Goal: Task Accomplishment & Management: Manage account settings

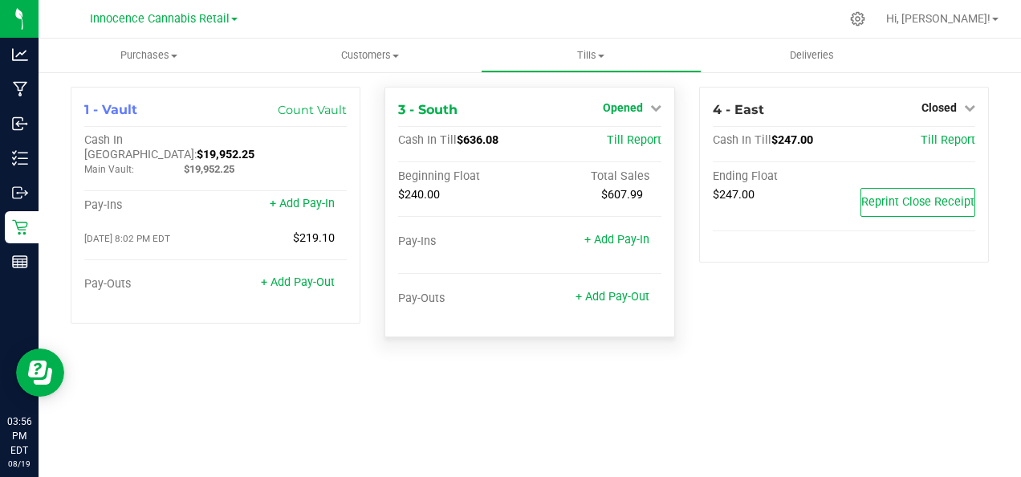
click at [642, 110] on span "Opened" at bounding box center [623, 107] width 40 height 13
click at [632, 146] on link "Close Till" at bounding box center [624, 141] width 43 height 13
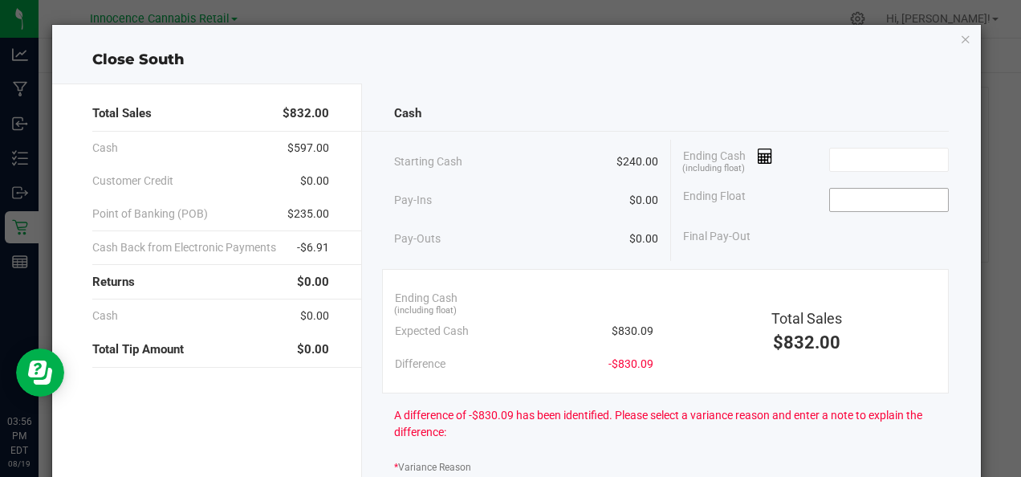
click at [849, 202] on input at bounding box center [889, 200] width 118 height 22
click at [860, 157] on input at bounding box center [889, 160] width 118 height 22
type input "$240.00"
click at [760, 156] on icon at bounding box center [765, 156] width 15 height 11
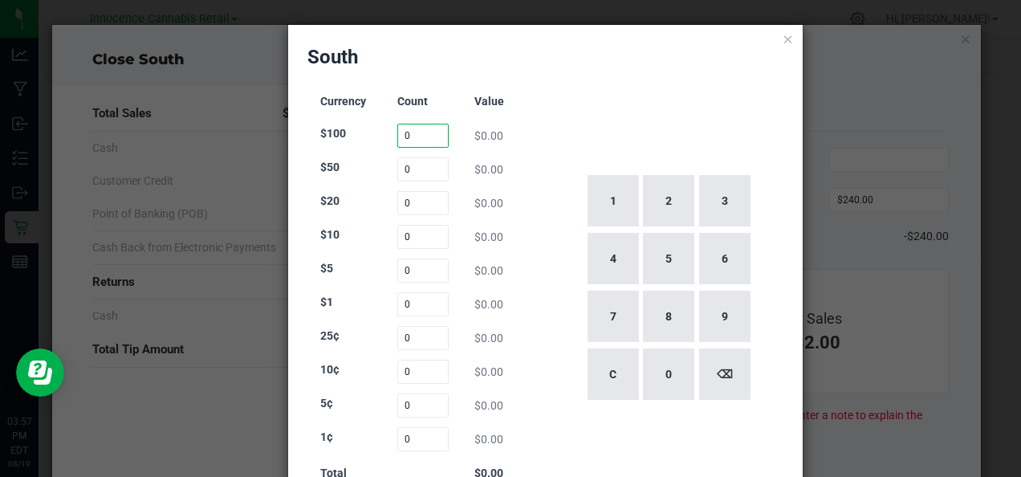
click at [413, 137] on input "0" at bounding box center [422, 136] width 51 height 24
click at [614, 204] on button "1" at bounding box center [613, 200] width 51 height 51
type input "1"
click at [586, 108] on div "1 2 3 4 5 6 7 8 9 C 0 ⌫" at bounding box center [668, 288] width 232 height 410
click at [406, 174] on input "0" at bounding box center [422, 169] width 51 height 24
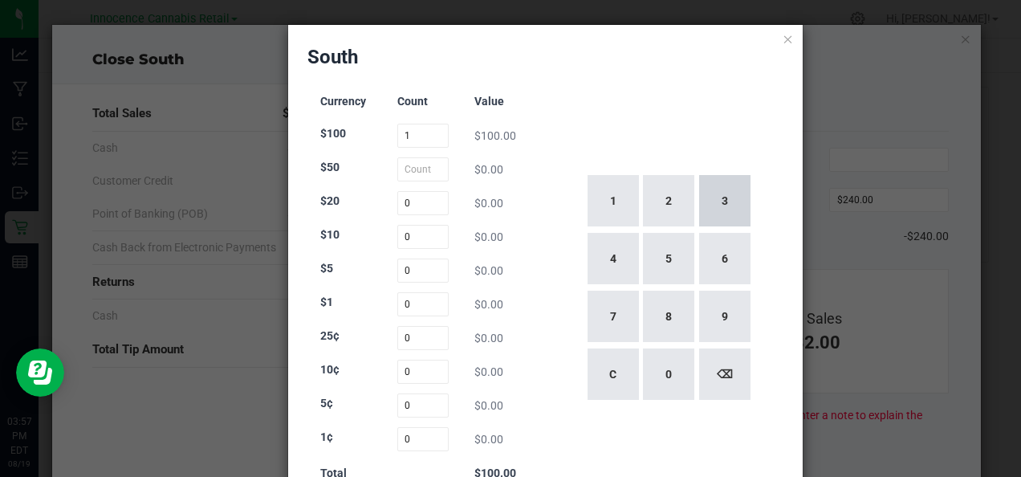
click at [711, 206] on button "3" at bounding box center [724, 200] width 51 height 51
type input "3"
click at [582, 120] on div "1 2 3 4 5 6 7 8 9 C 0 ⌫" at bounding box center [668, 288] width 232 height 410
click at [409, 202] on input "0" at bounding box center [422, 203] width 51 height 24
click at [671, 196] on button "2" at bounding box center [668, 200] width 51 height 51
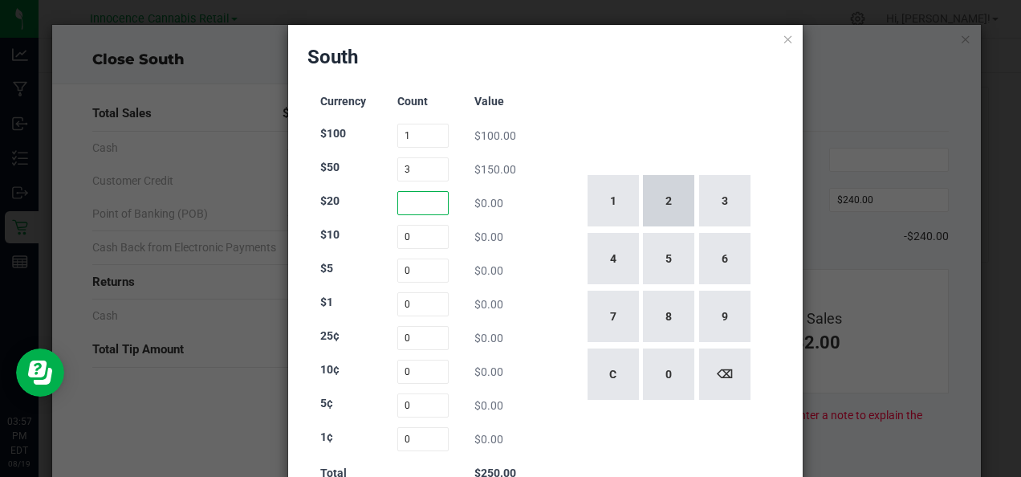
type input "2"
click at [662, 202] on button "2" at bounding box center [668, 200] width 51 height 51
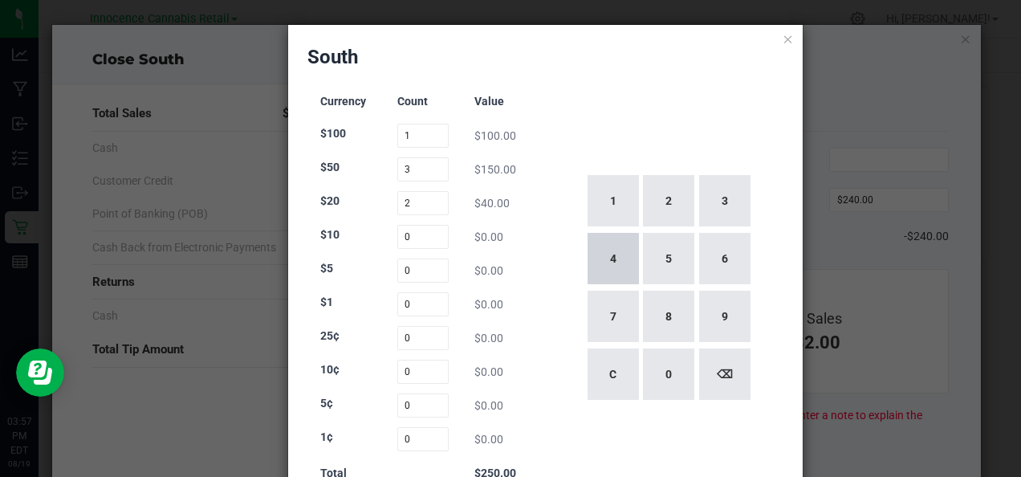
click at [611, 254] on button "4" at bounding box center [613, 258] width 51 height 51
type input "24"
click at [359, 254] on div "Currency Count Value $100 1 $100.00 $50 3 $150.00 $20 24 $480.00 $10 0 $0.00 $5…" at bounding box center [424, 288] width 232 height 410
click at [413, 238] on input "0" at bounding box center [422, 237] width 51 height 24
click at [712, 247] on button "6" at bounding box center [724, 258] width 51 height 51
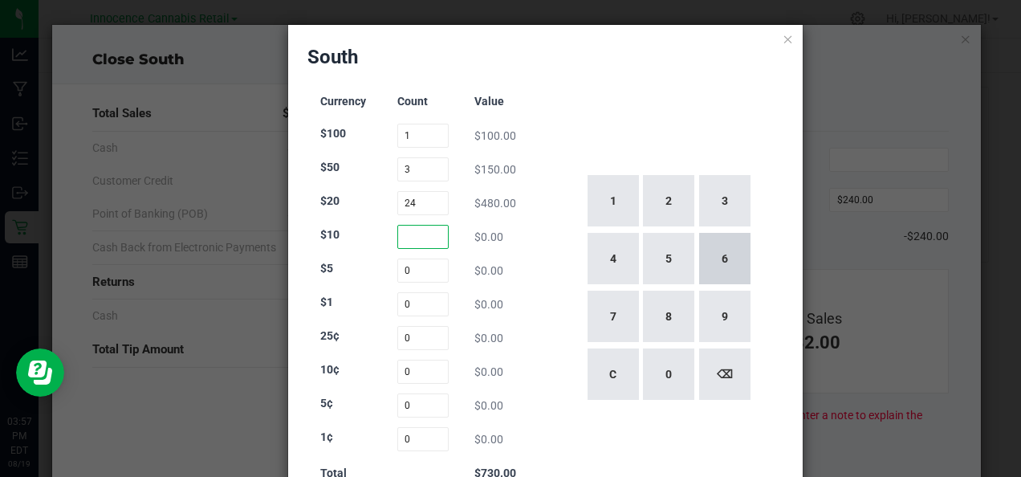
type input "6"
click at [552, 176] on div "1 2 3 4 5 6 7 8 9 C 0 ⌫" at bounding box center [668, 288] width 232 height 410
click at [411, 271] on input "0" at bounding box center [422, 271] width 51 height 24
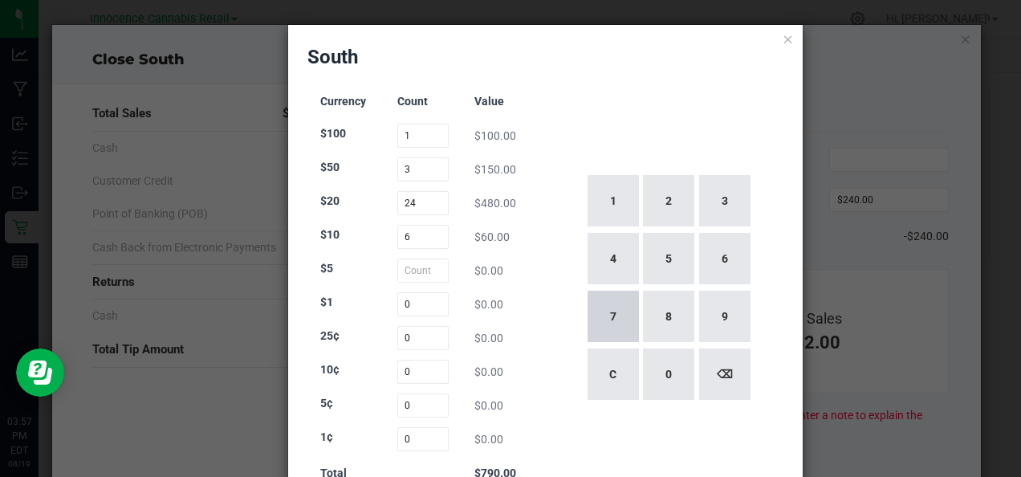
click at [627, 319] on button "7" at bounding box center [613, 316] width 51 height 51
type input "7"
click at [412, 307] on input "0" at bounding box center [422, 304] width 51 height 24
click at [666, 205] on button "2" at bounding box center [668, 200] width 51 height 51
click at [597, 312] on button "7" at bounding box center [613, 316] width 51 height 51
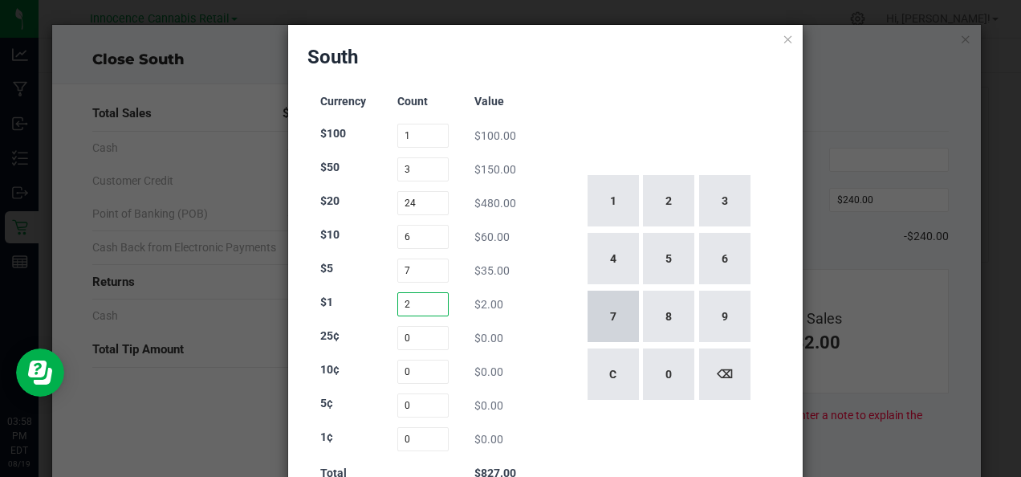
type input "27"
click at [659, 97] on div "1 2 3 4 5 6 7 8 9 C 0 ⌫" at bounding box center [668, 288] width 232 height 410
click at [783, 43] on icon at bounding box center [788, 38] width 11 height 19
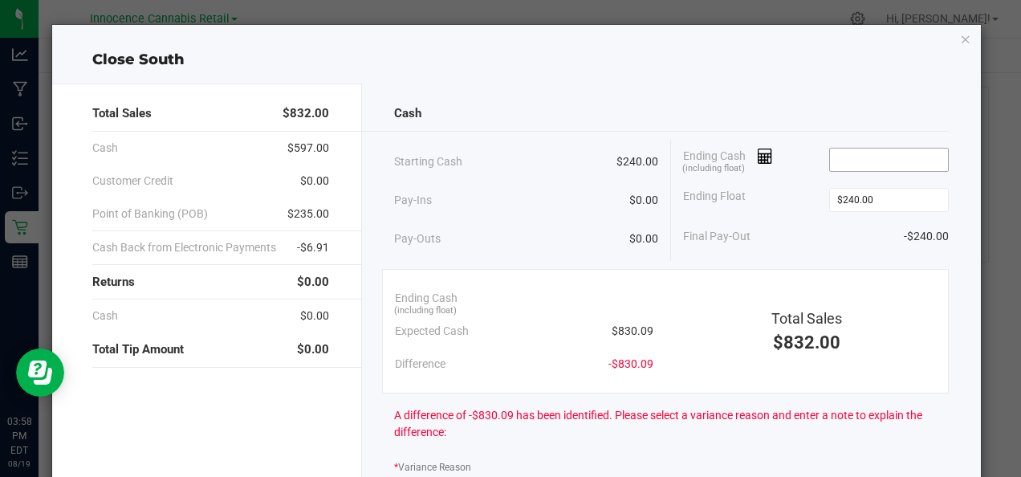
click at [862, 162] on input at bounding box center [889, 160] width 118 height 22
click at [878, 85] on div "Cash Starting Cash $240.00 Pay-Ins $0.00 Pay-Outs $0.00 Ending Cash (including …" at bounding box center [671, 450] width 619 height 733
click at [878, 163] on input "$852.00" at bounding box center [889, 160] width 118 height 22
click at [760, 156] on icon at bounding box center [765, 156] width 15 height 11
type input "$852.00"
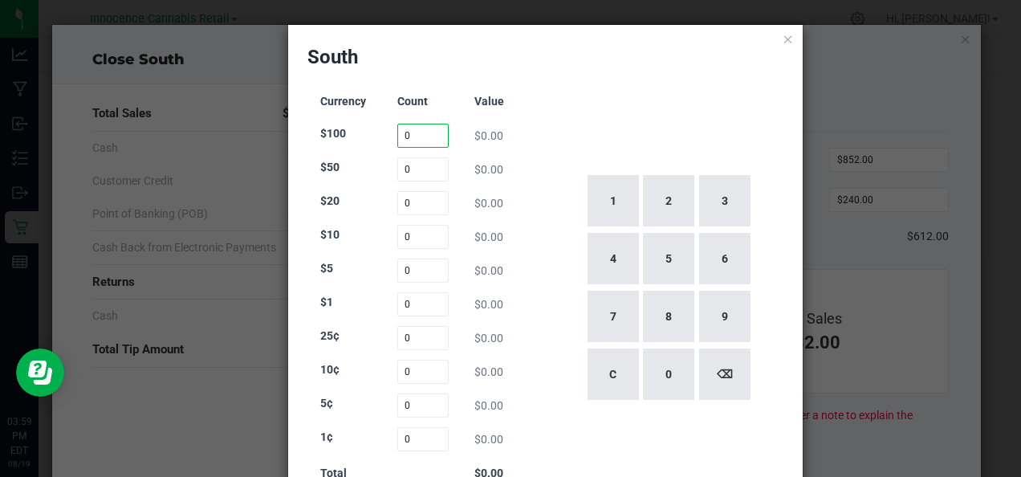
click at [419, 136] on input "0" at bounding box center [422, 136] width 51 height 24
type input "1"
click at [416, 201] on input "0" at bounding box center [422, 203] width 51 height 24
click at [425, 166] on input "0" at bounding box center [422, 169] width 51 height 24
type input "0"
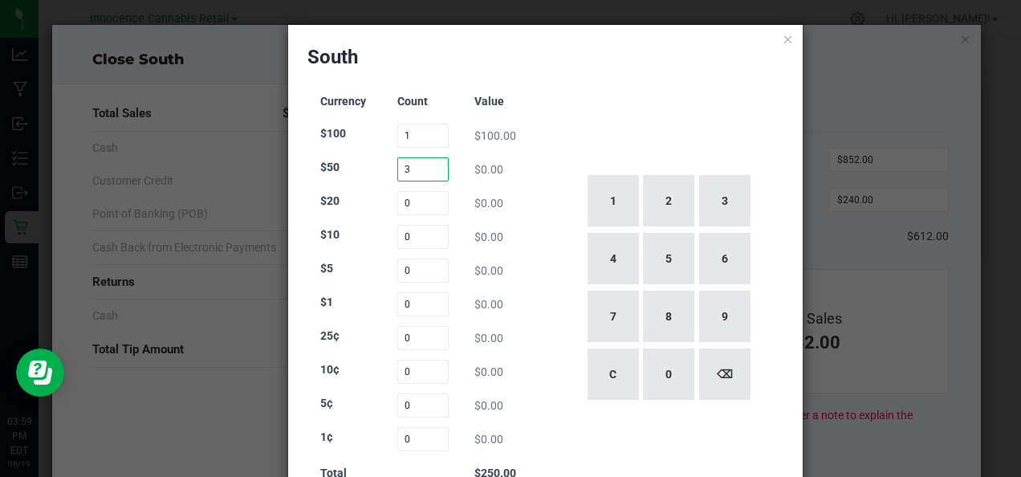
type input "3"
click at [594, 73] on div "South Currency Count Value $100 1 $100.00 $50 3 $0.00 $20 0 $0.00 $10 0 $0.00 $…" at bounding box center [545, 282] width 515 height 515
click at [413, 198] on input "0" at bounding box center [422, 203] width 51 height 24
type input "24"
click at [642, 94] on div "1 2 3 4 5 6 7 8 9 C 0 ⌫" at bounding box center [668, 288] width 232 height 410
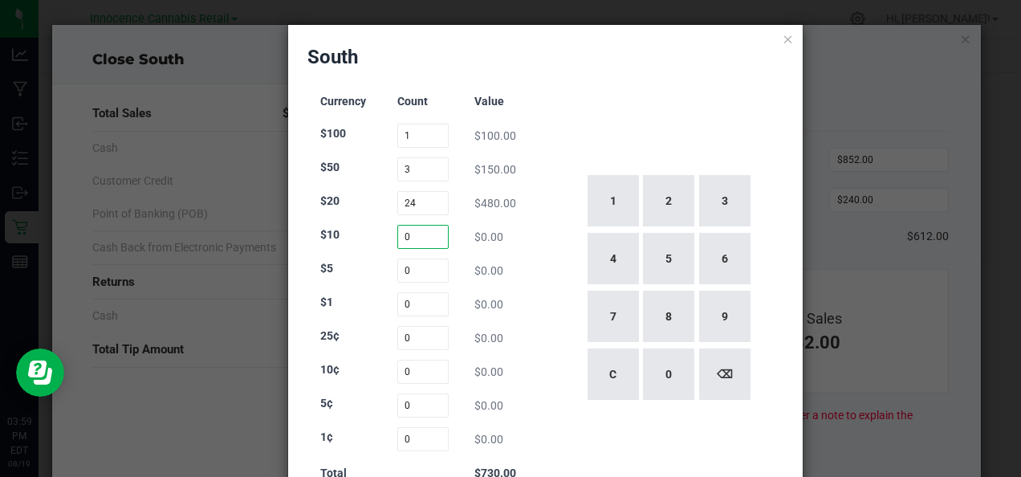
click at [422, 233] on input "0" at bounding box center [422, 237] width 51 height 24
type input "6"
click at [650, 98] on div "1 2 3 4 5 6 7 8 9 C 0 ⌫" at bounding box center [668, 288] width 232 height 410
click at [420, 275] on input "0" at bounding box center [422, 271] width 51 height 24
type input "7"
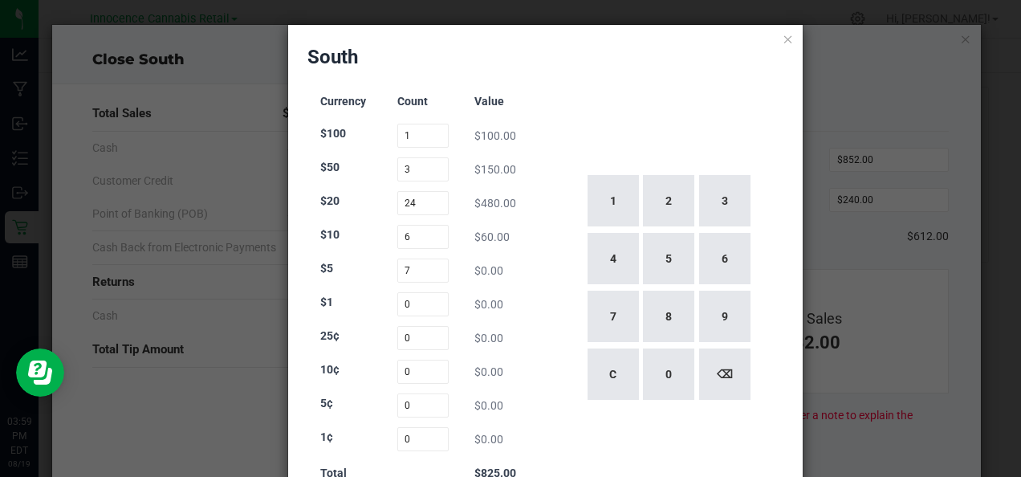
click at [618, 84] on div "1 2 3 4 5 6 7 8 9 C 0 ⌫" at bounding box center [668, 288] width 232 height 410
click at [424, 307] on input "0" at bounding box center [422, 304] width 51 height 24
type input "27"
click at [613, 92] on div "1 2 3 4 5 6 7 8 9 C 0 ⌫" at bounding box center [668, 288] width 232 height 410
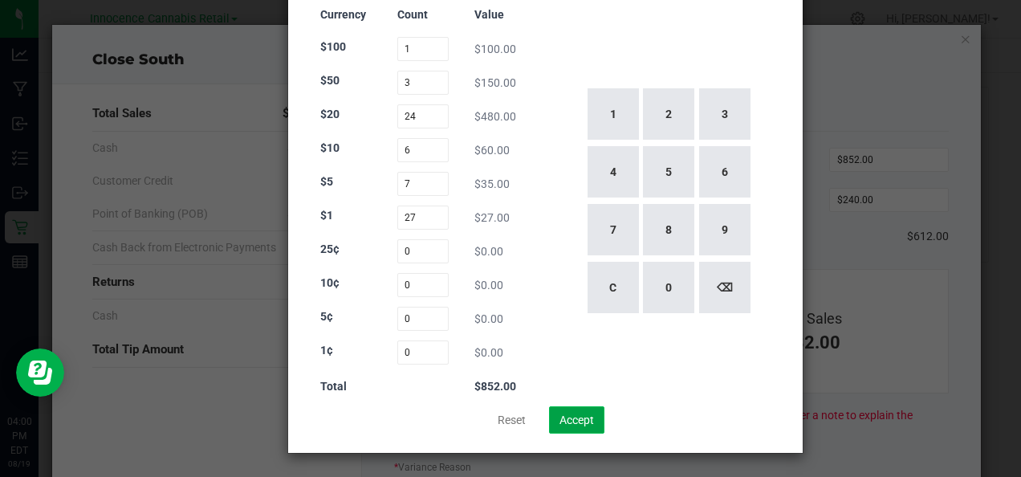
click at [585, 424] on button "Accept" at bounding box center [576, 419] width 55 height 27
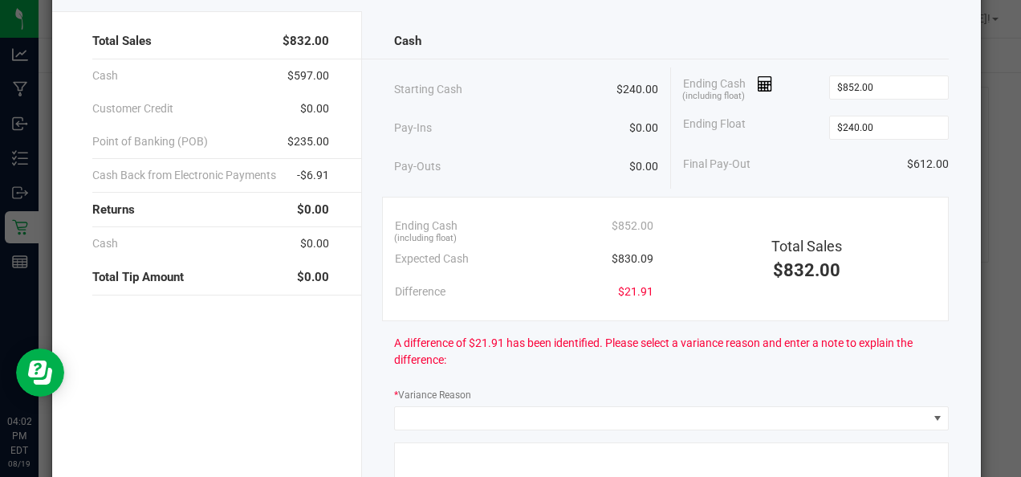
scroll to position [59, 0]
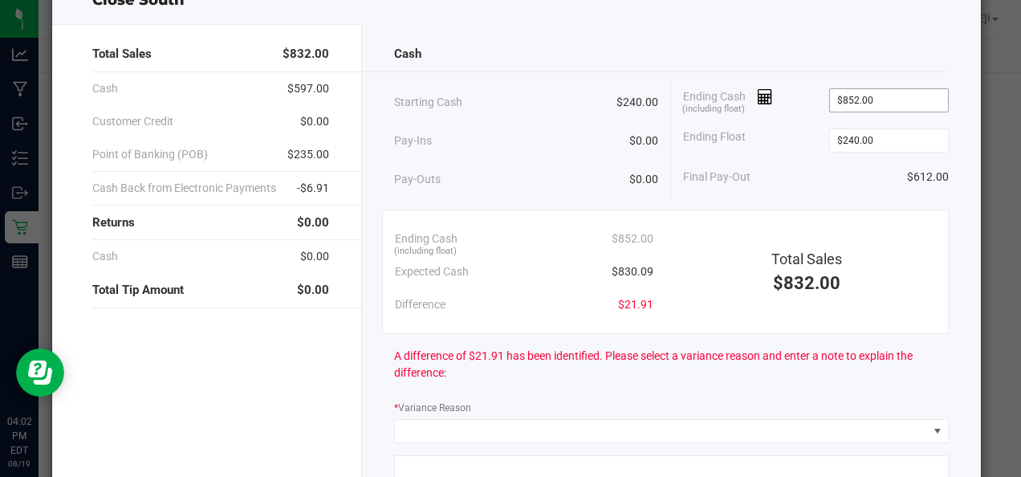
click at [900, 101] on input "$852.00" at bounding box center [889, 100] width 118 height 22
type input "852"
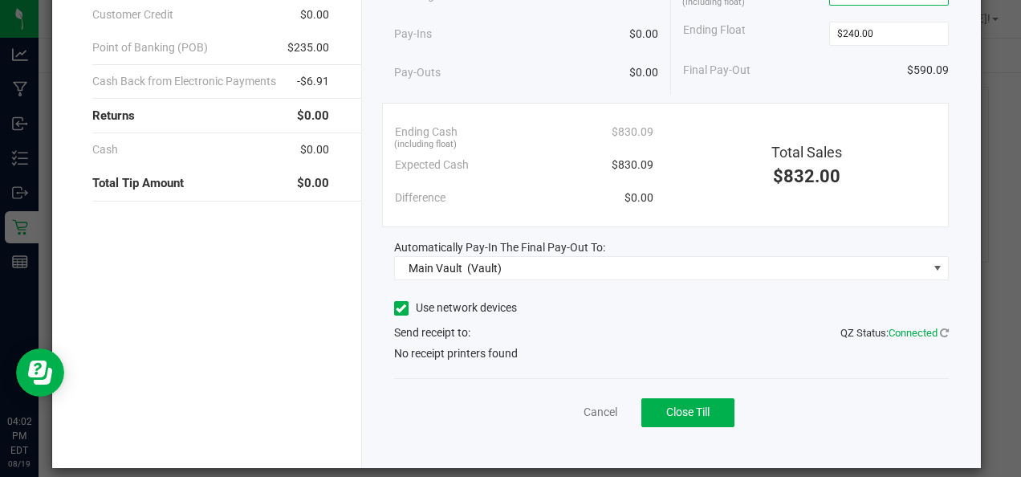
scroll to position [175, 0]
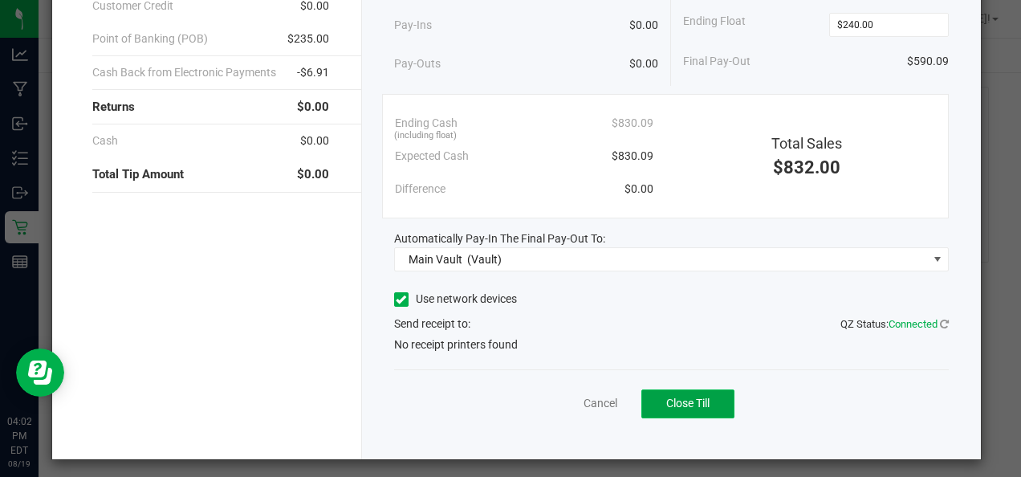
click at [695, 398] on span "Close Till" at bounding box center [687, 403] width 43 height 13
type input "$830.09"
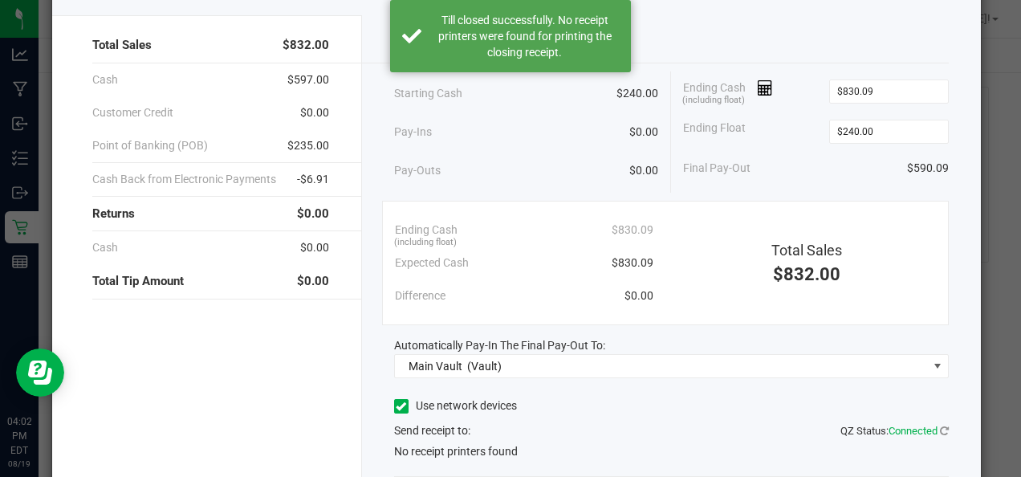
scroll to position [0, 0]
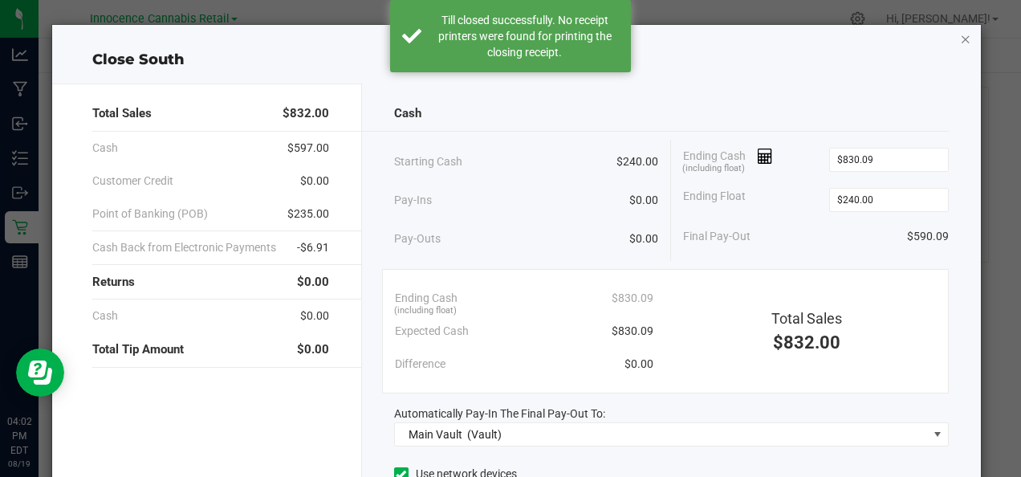
click at [960, 33] on icon "button" at bounding box center [965, 38] width 11 height 19
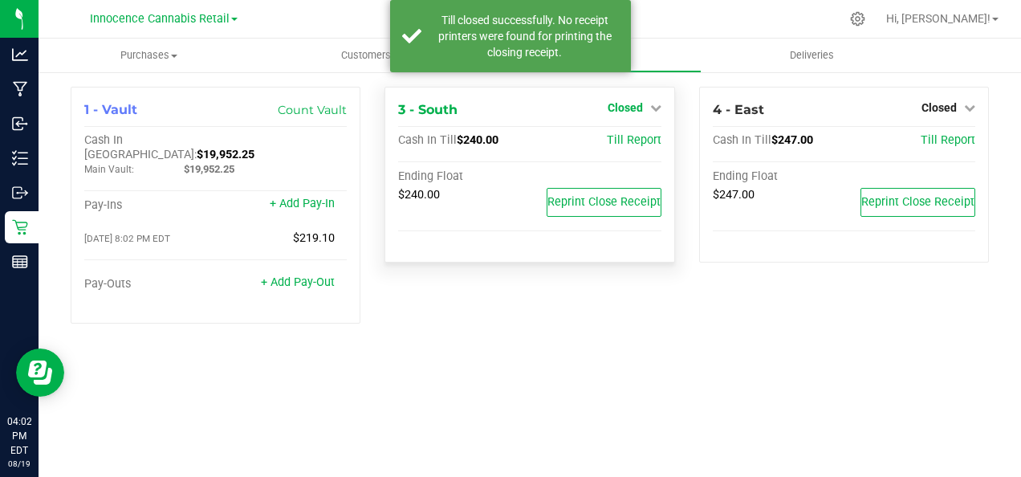
click at [642, 108] on span "Closed" at bounding box center [625, 107] width 35 height 13
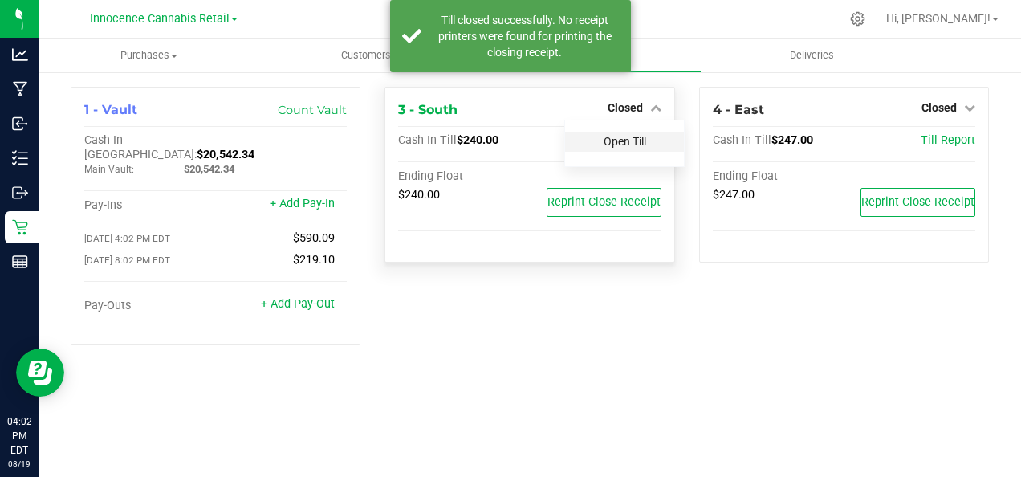
click at [631, 142] on link "Open Till" at bounding box center [625, 141] width 43 height 13
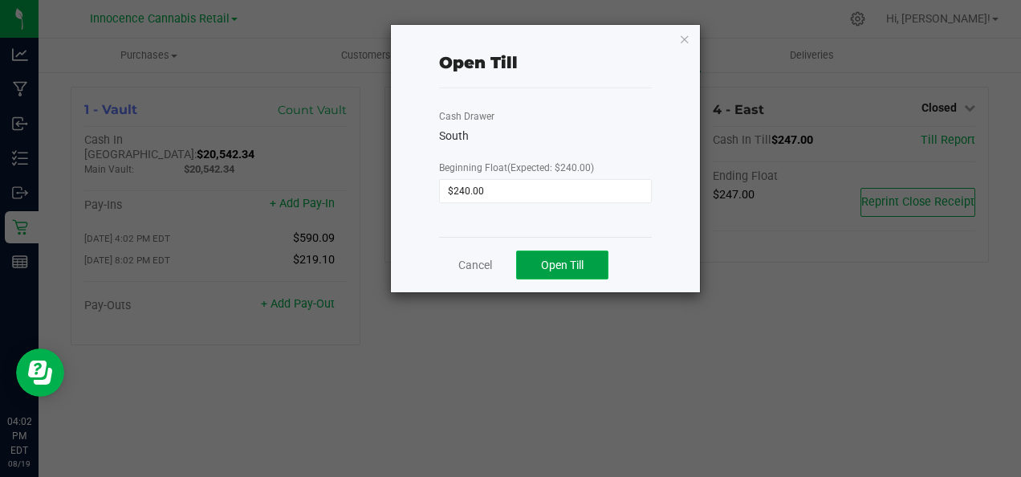
click at [568, 270] on span "Open Till" at bounding box center [562, 265] width 43 height 13
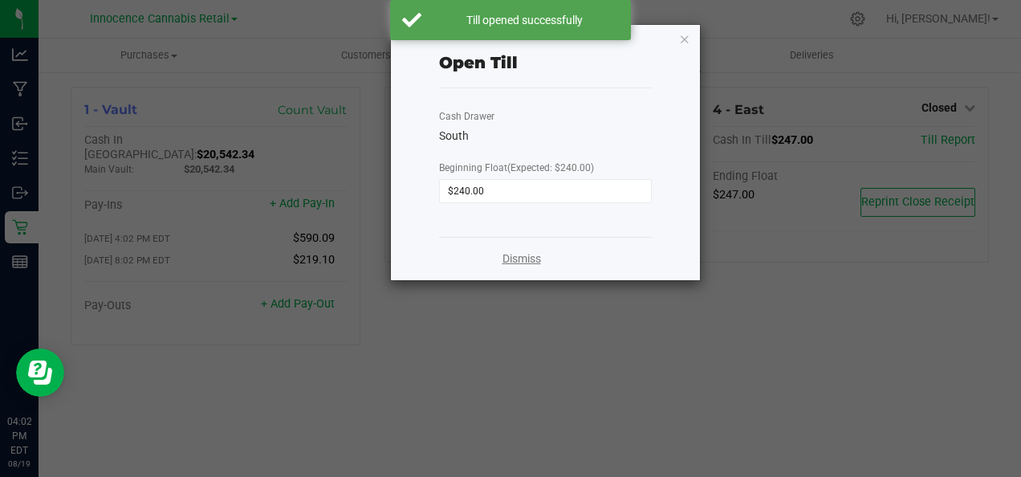
click at [515, 256] on link "Dismiss" at bounding box center [522, 259] width 39 height 17
